Goal: Task Accomplishment & Management: Manage account settings

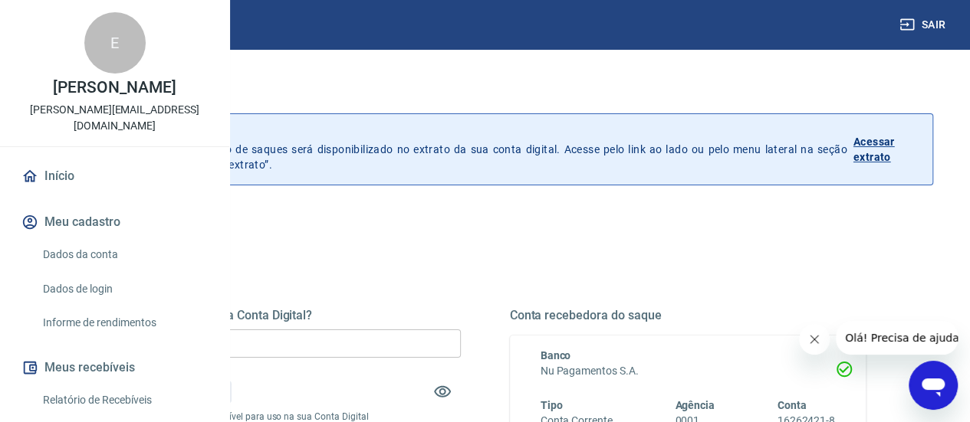
click at [72, 193] on link "Início" at bounding box center [114, 176] width 192 height 34
